Goal: Transaction & Acquisition: Book appointment/travel/reservation

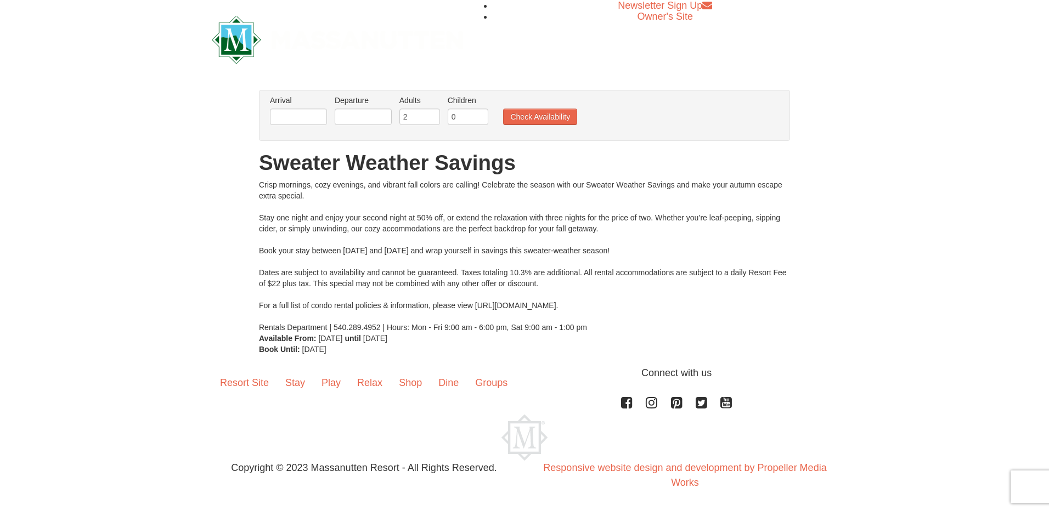
click at [517, 196] on div "Crisp mornings, cozy evenings, and vibrant fall colors are calling! Celebrate t…" at bounding box center [524, 256] width 531 height 154
click at [290, 123] on input "text" at bounding box center [298, 117] width 57 height 16
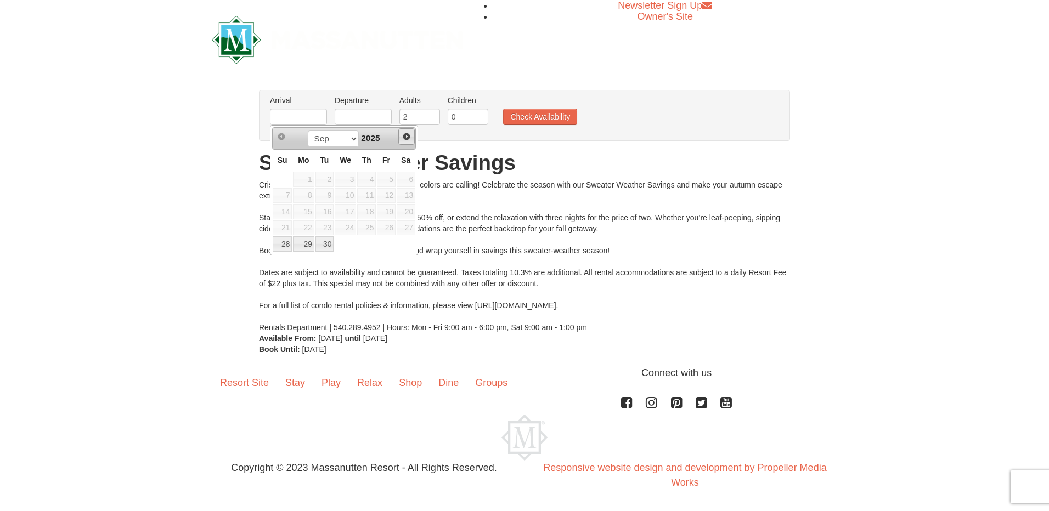
click at [405, 136] on span "Next" at bounding box center [406, 136] width 9 height 9
click at [295, 196] on link "6" at bounding box center [303, 195] width 21 height 15
type input "[DATE]"
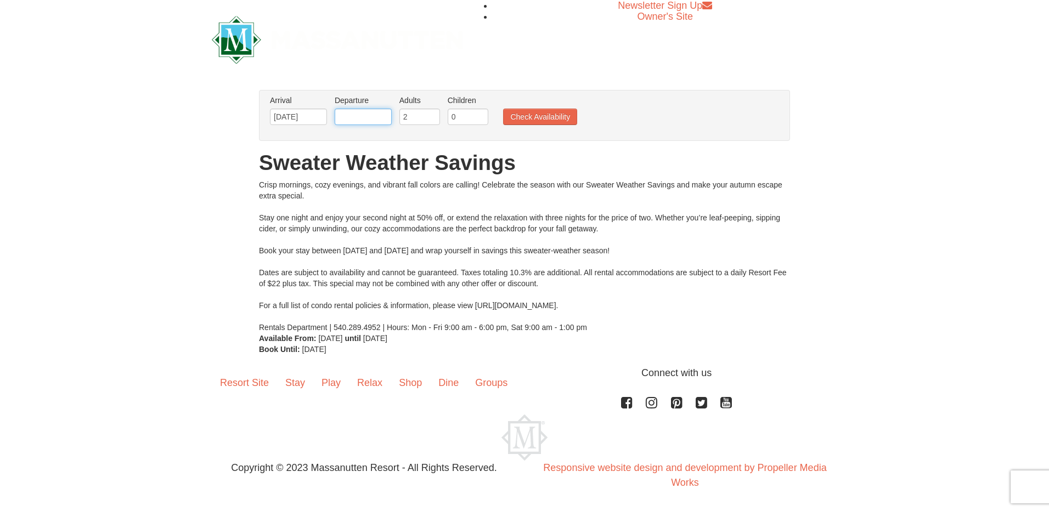
click at [373, 116] on input "text" at bounding box center [363, 117] width 57 height 16
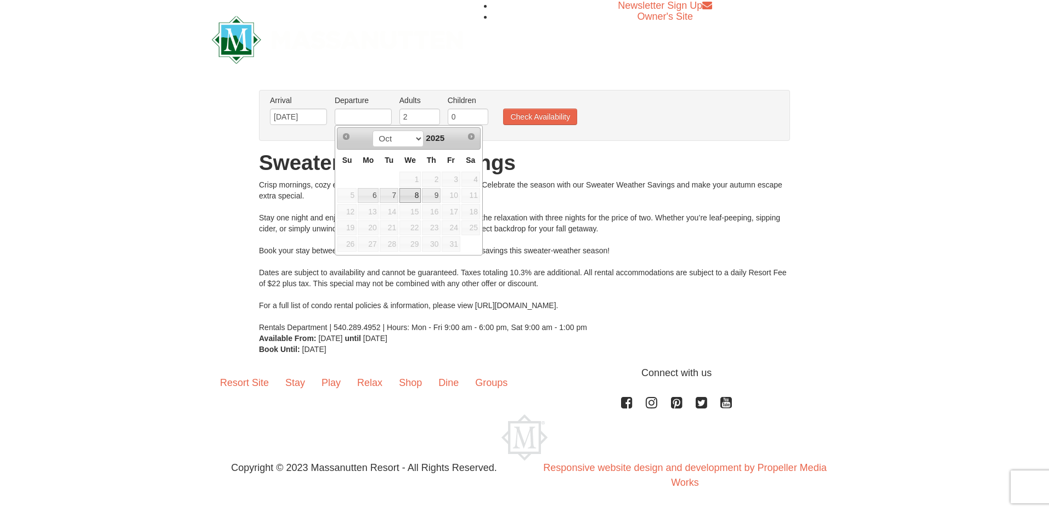
click at [410, 200] on link "8" at bounding box center [409, 195] width 21 height 15
type input "[DATE]"
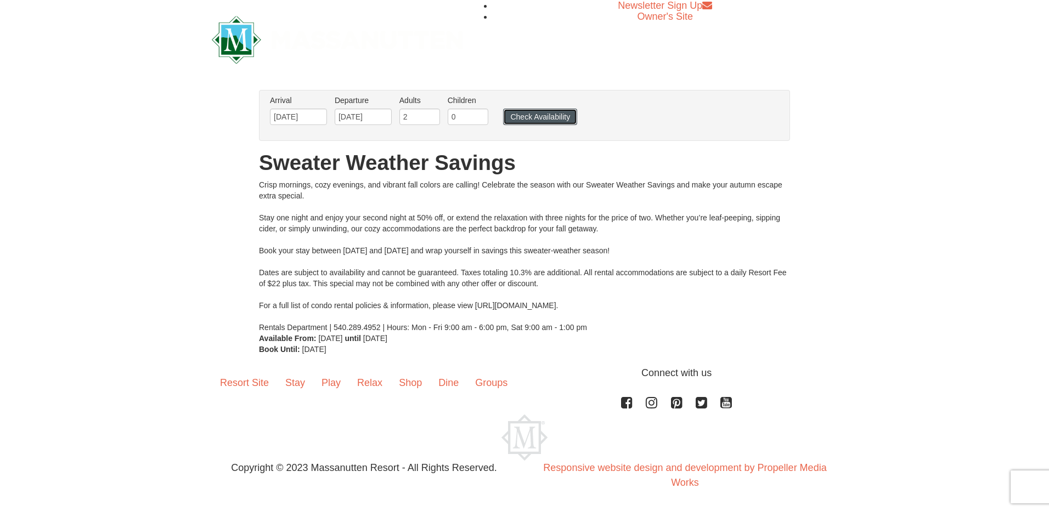
click at [532, 114] on button "Check Availability" at bounding box center [540, 117] width 74 height 16
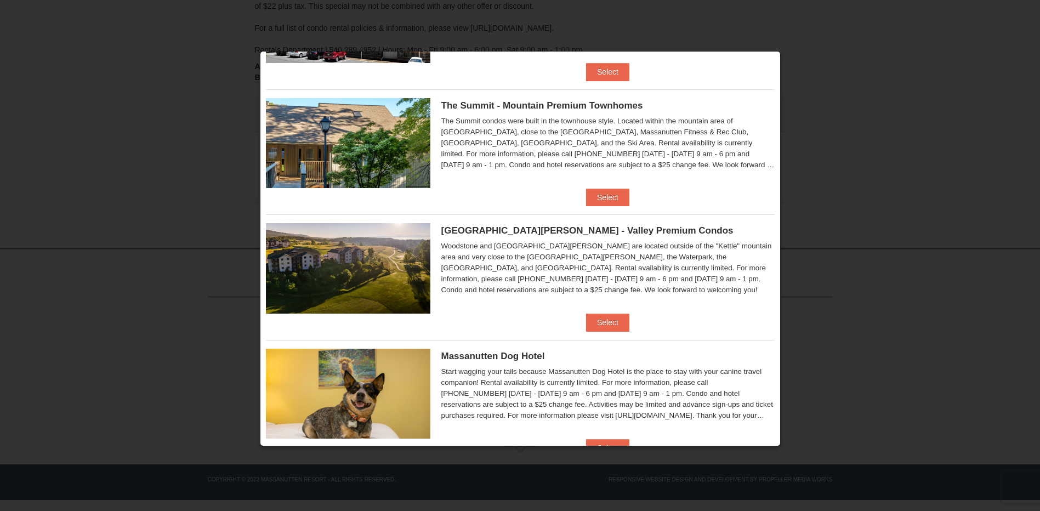
scroll to position [471, 0]
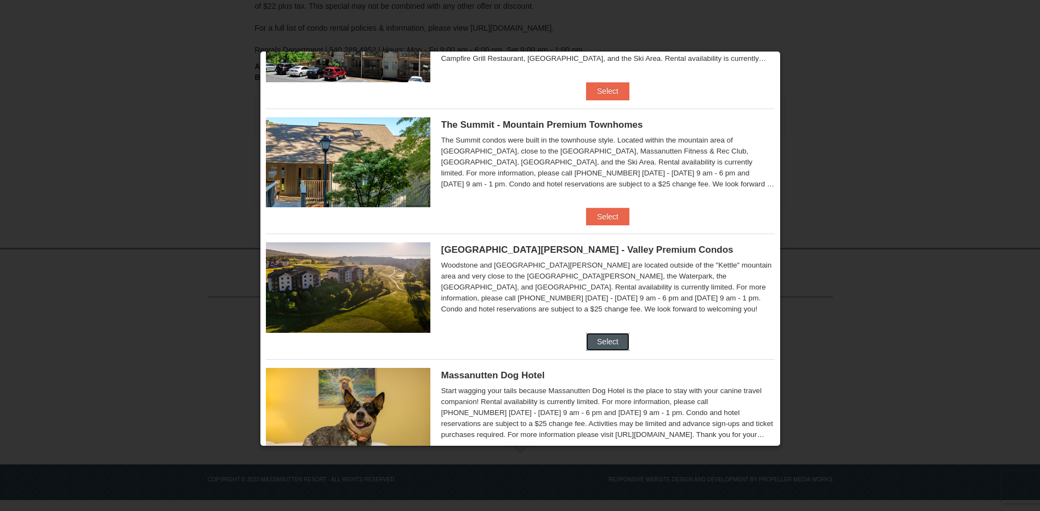
click at [607, 343] on button "Select" at bounding box center [607, 342] width 43 height 18
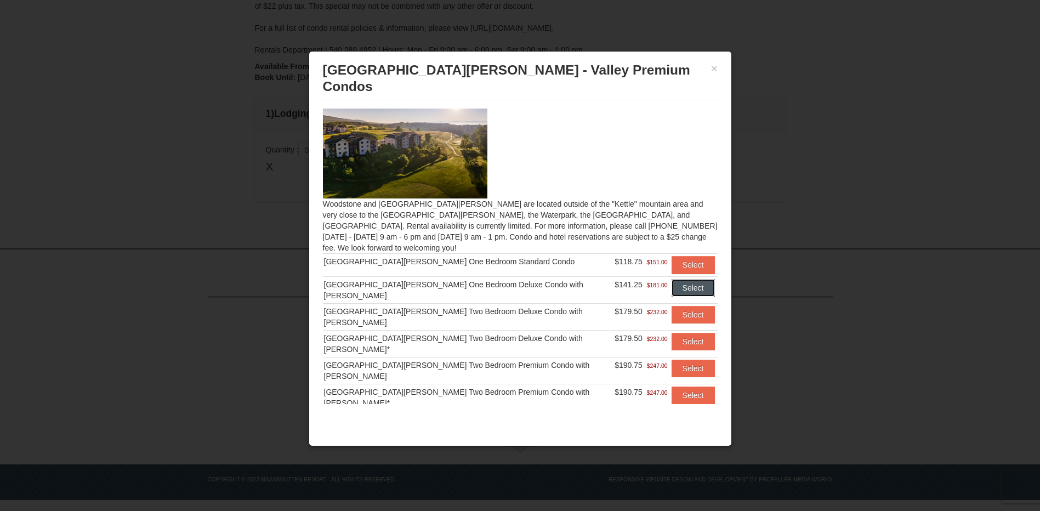
click at [680, 279] on button "Select" at bounding box center [693, 288] width 43 height 18
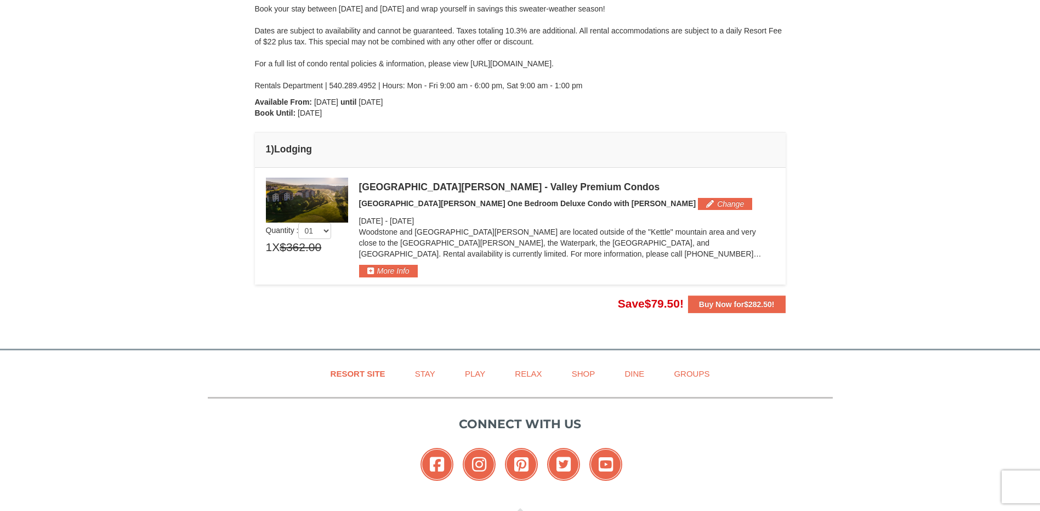
scroll to position [196, 0]
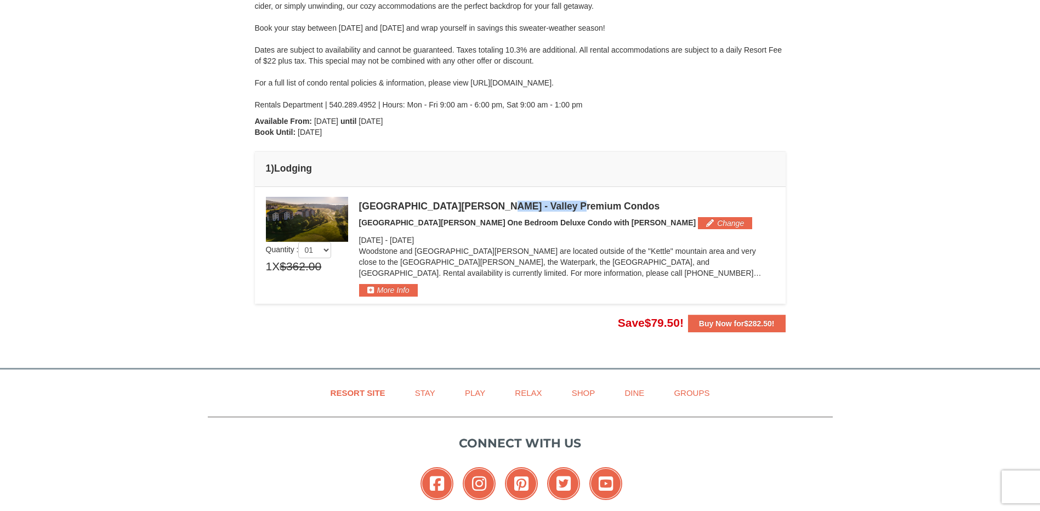
drag, startPoint x: 492, startPoint y: 203, endPoint x: 582, endPoint y: 204, distance: 89.4
click at [582, 204] on div "[GEOGRAPHIC_DATA][PERSON_NAME] - Valley Premium Condos" at bounding box center [567, 206] width 416 height 11
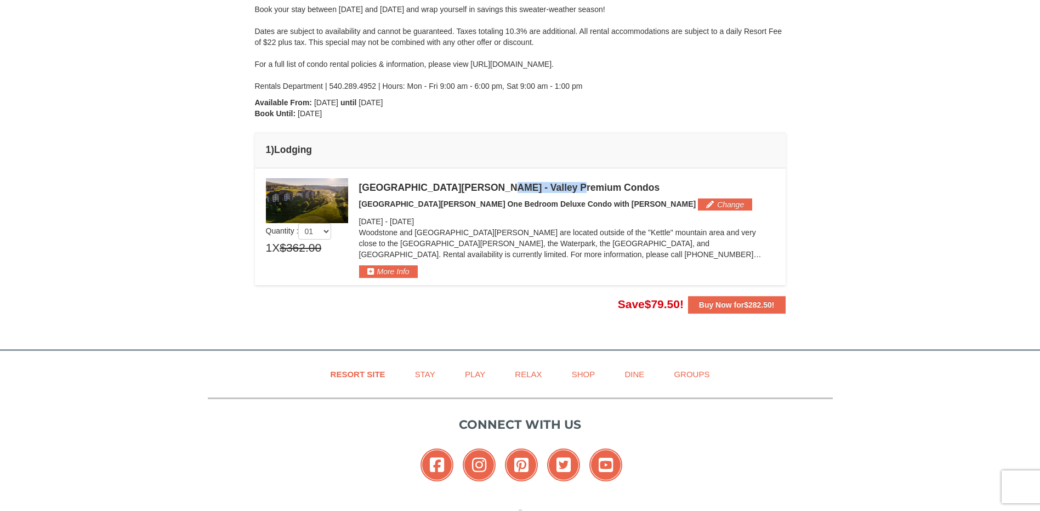
scroll to position [219, 0]
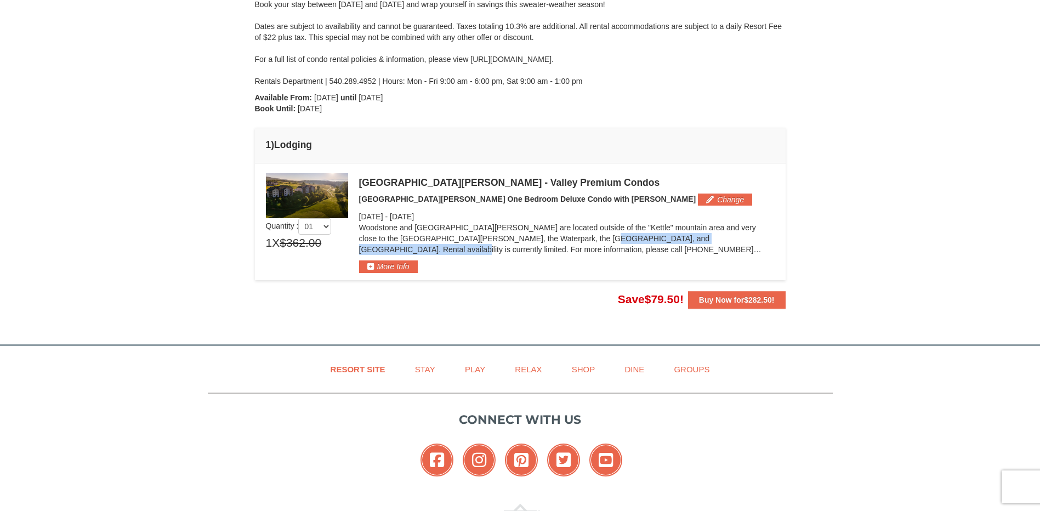
drag, startPoint x: 494, startPoint y: 241, endPoint x: 692, endPoint y: 240, distance: 197.4
click at [692, 240] on p "Woodstone and [GEOGRAPHIC_DATA][PERSON_NAME] are located outside of the "Kettle…" at bounding box center [567, 238] width 416 height 33
drag, startPoint x: 473, startPoint y: 237, endPoint x: 432, endPoint y: 237, distance: 40.6
click at [432, 237] on p "Woodstone and [GEOGRAPHIC_DATA][PERSON_NAME] are located outside of the "Kettle…" at bounding box center [567, 238] width 416 height 33
